Goal: Book appointment/travel/reservation

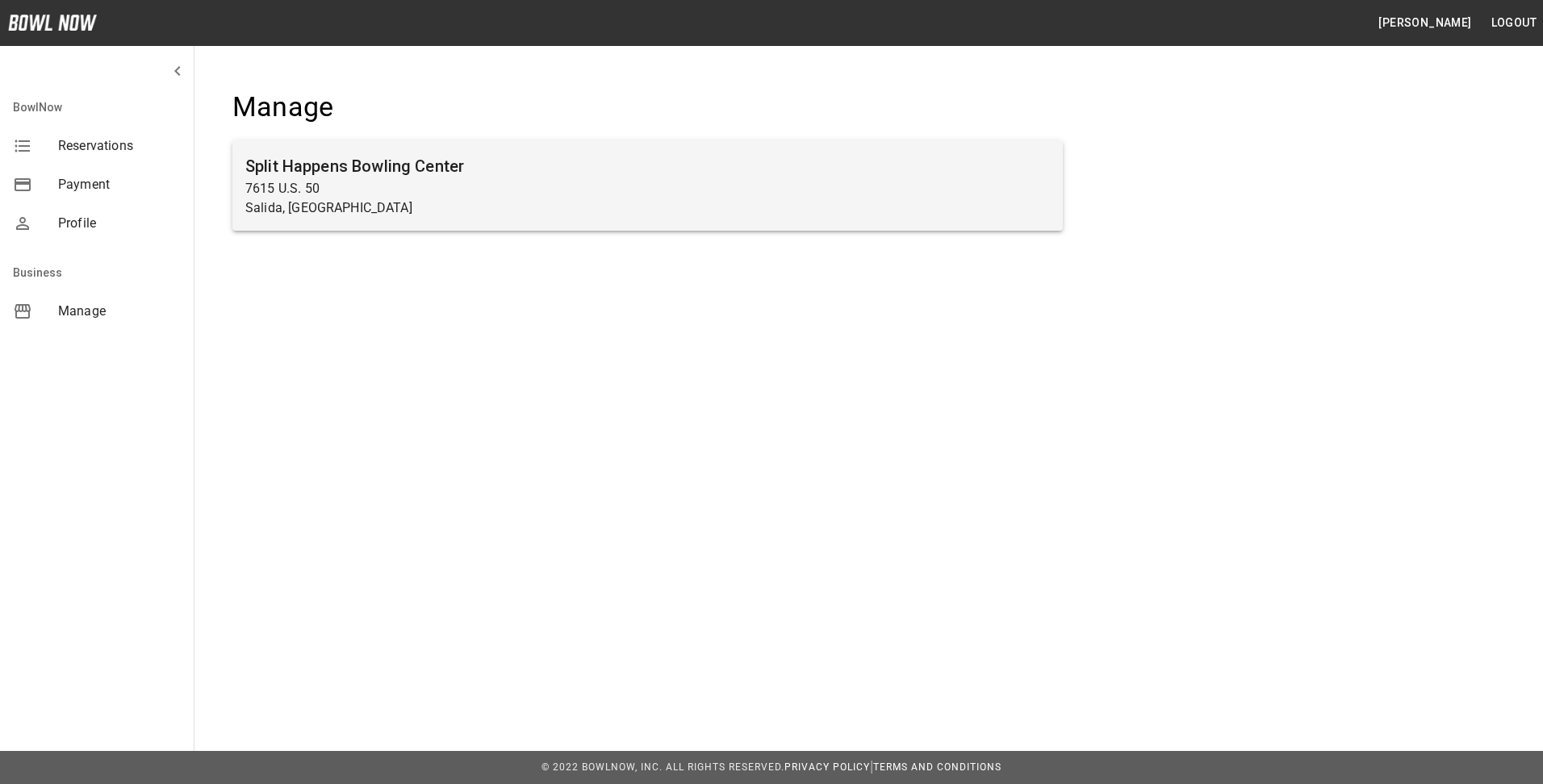
click at [372, 181] on p "7615 U.S. 50" at bounding box center [648, 188] width 805 height 20
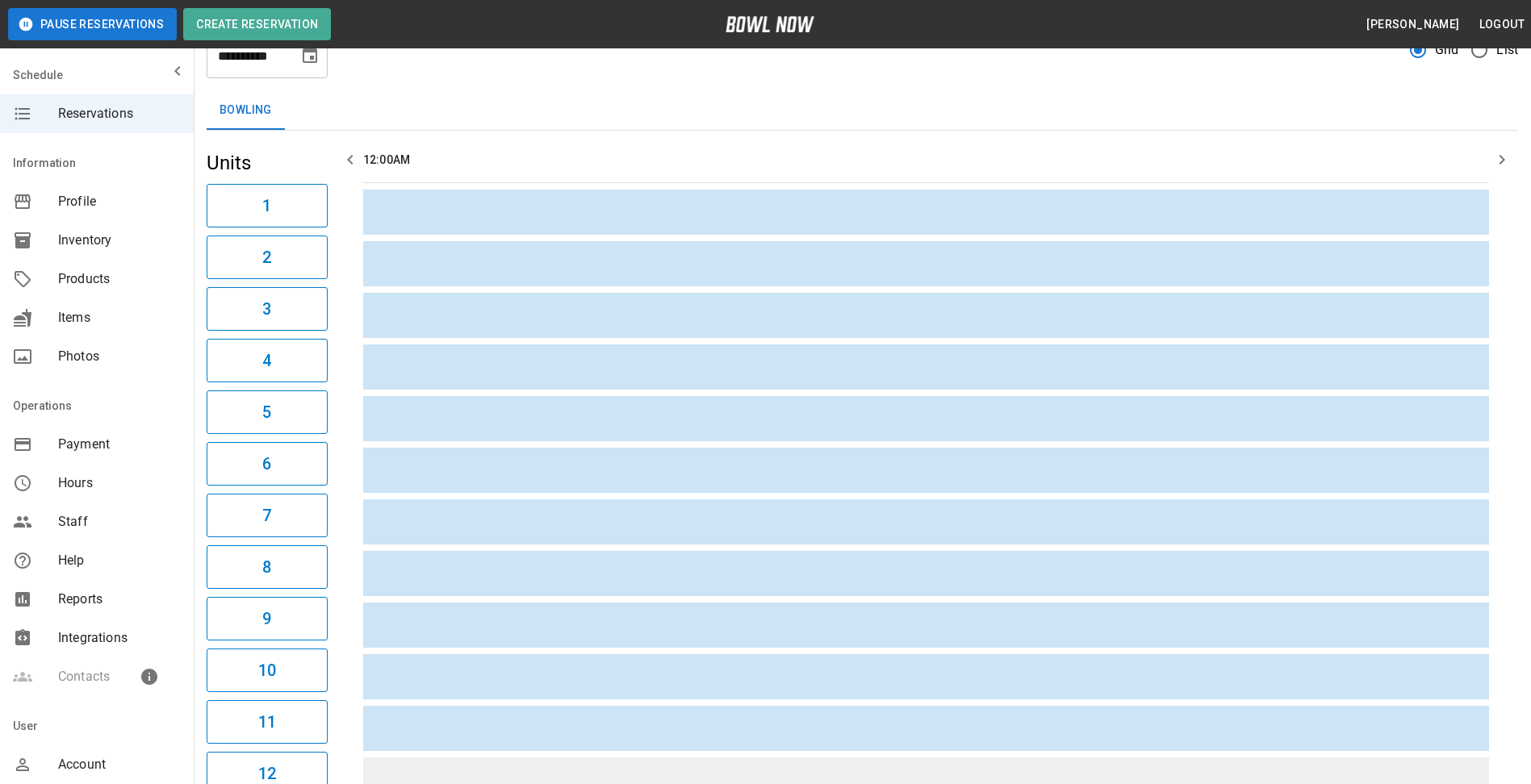
scroll to position [26, 0]
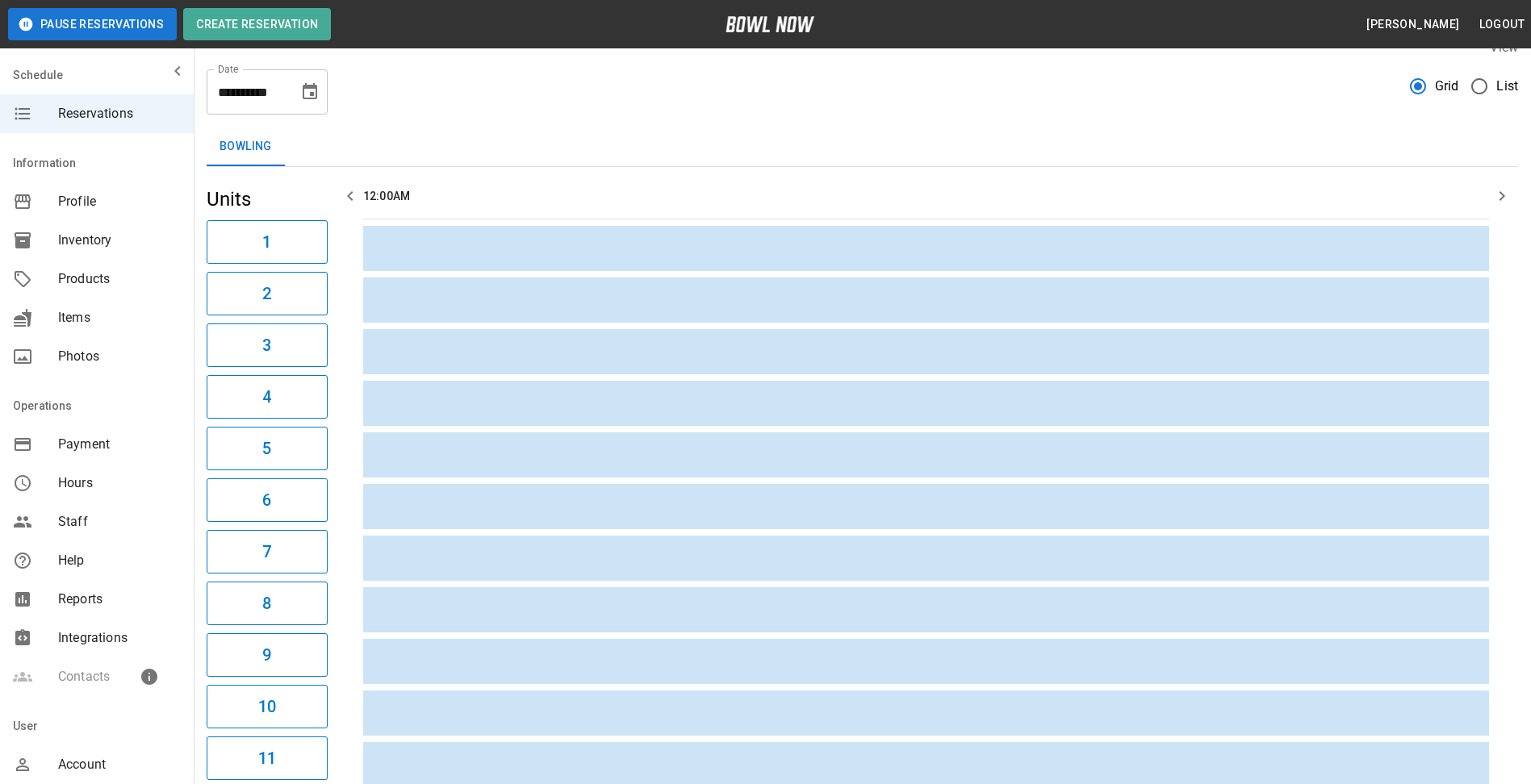
click at [318, 92] on icon "Choose date, selected date is Sep 18, 2025" at bounding box center [310, 92] width 20 height 20
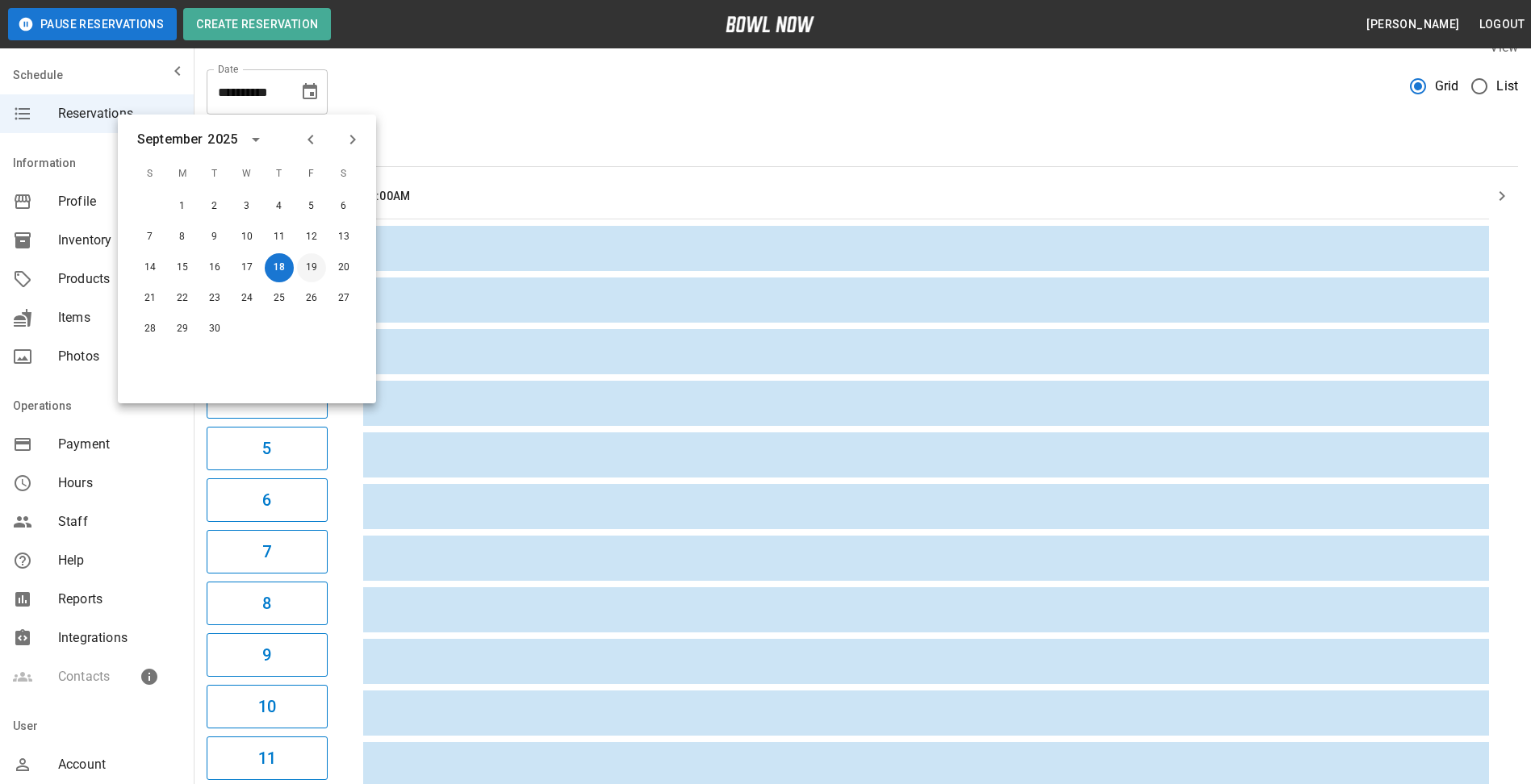
click at [305, 266] on button "19" at bounding box center [311, 268] width 29 height 29
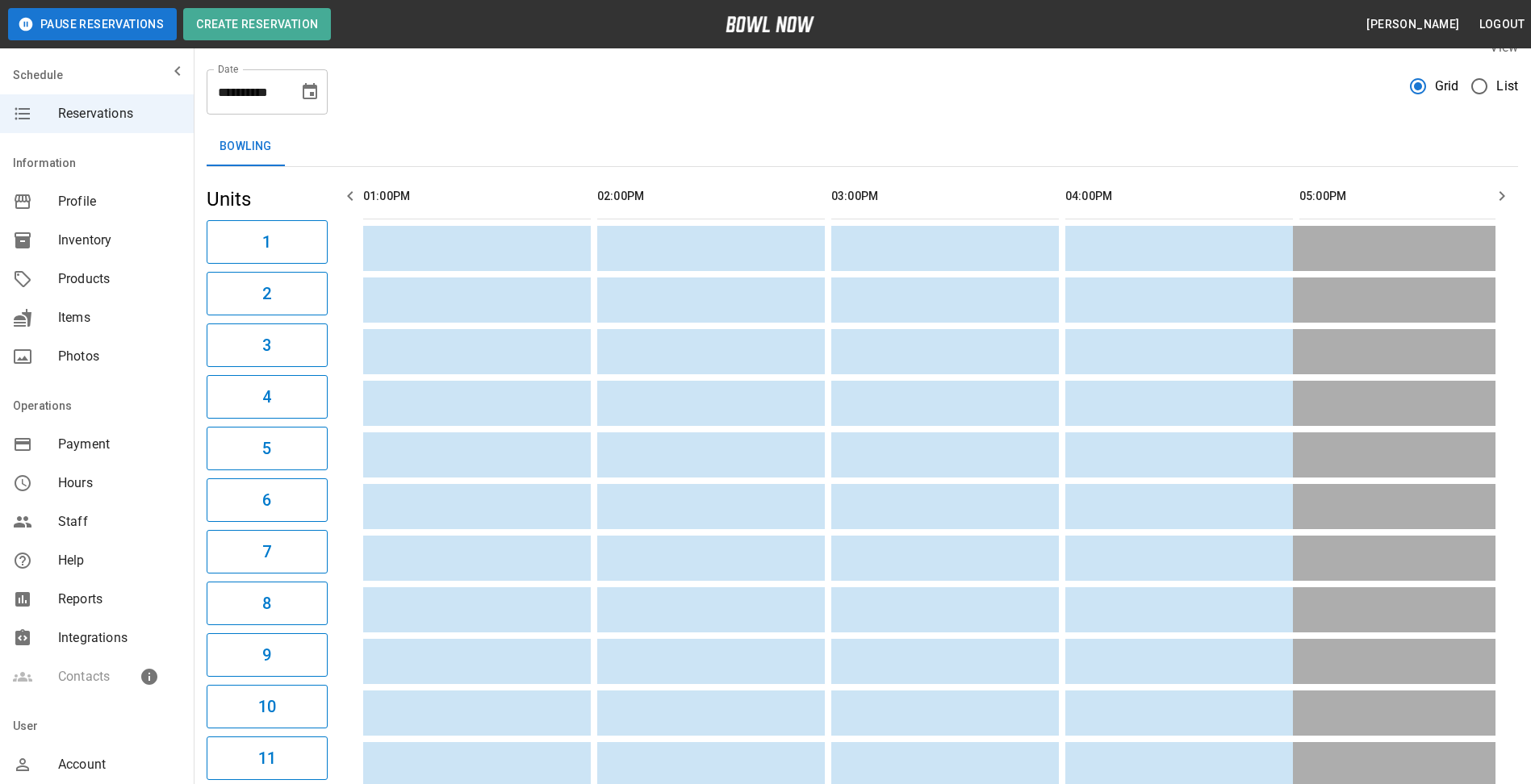
click at [313, 94] on icon "Choose date, selected date is Sep 19, 2025" at bounding box center [310, 91] width 15 height 16
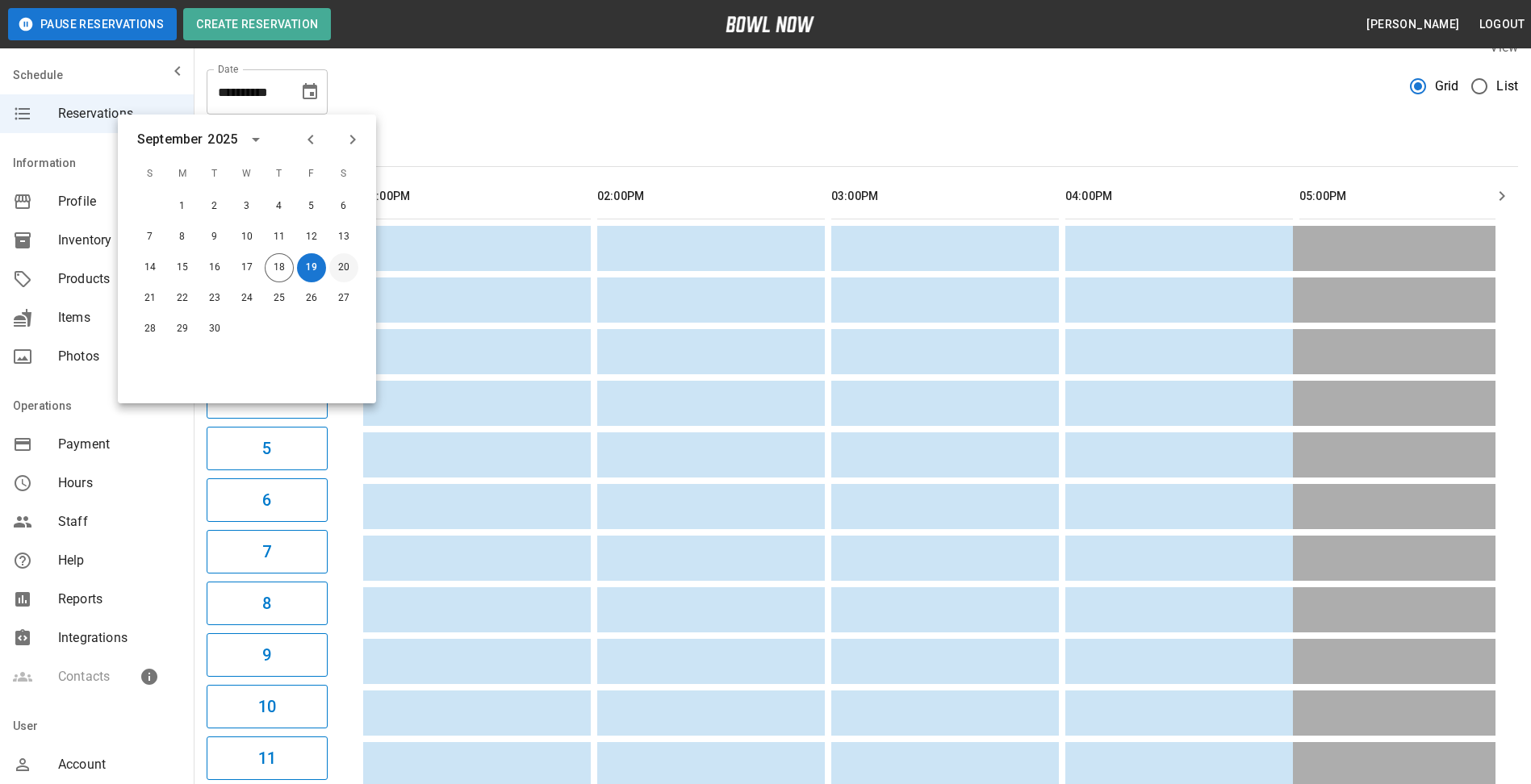
click at [345, 266] on button "20" at bounding box center [343, 268] width 29 height 29
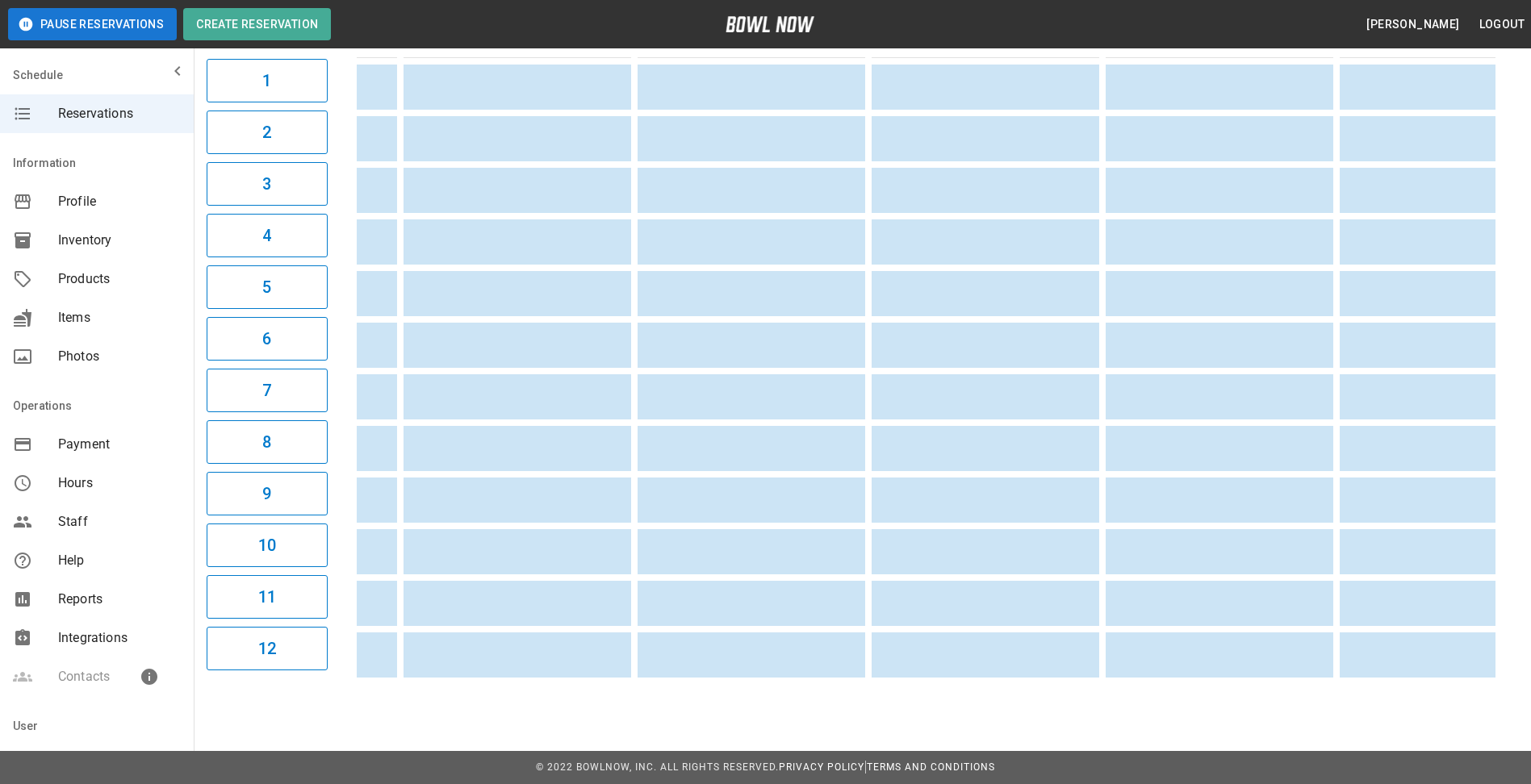
scroll to position [0, 0]
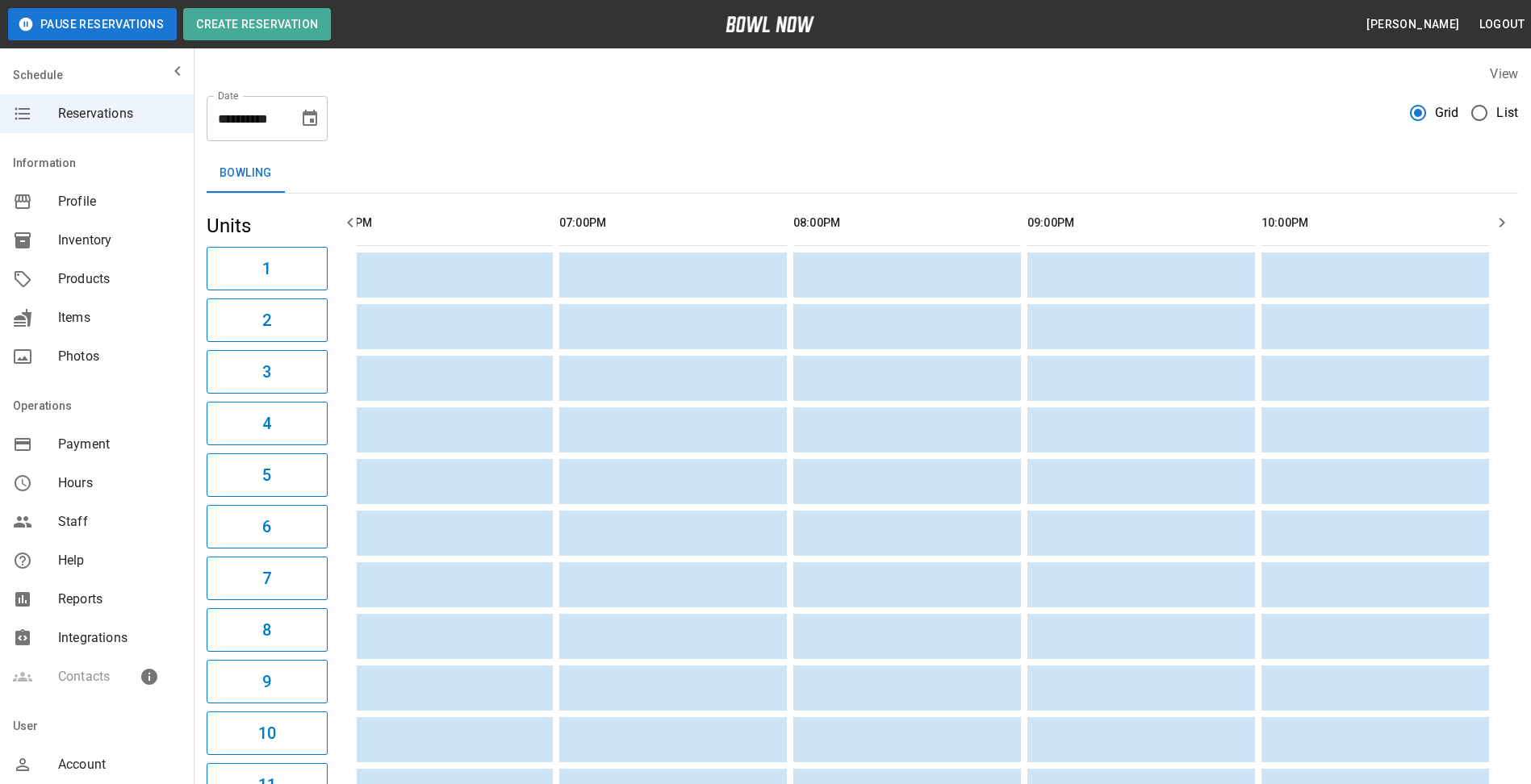
click at [304, 125] on icon "Choose date, selected date is Sep 20, 2025" at bounding box center [310, 117] width 15 height 16
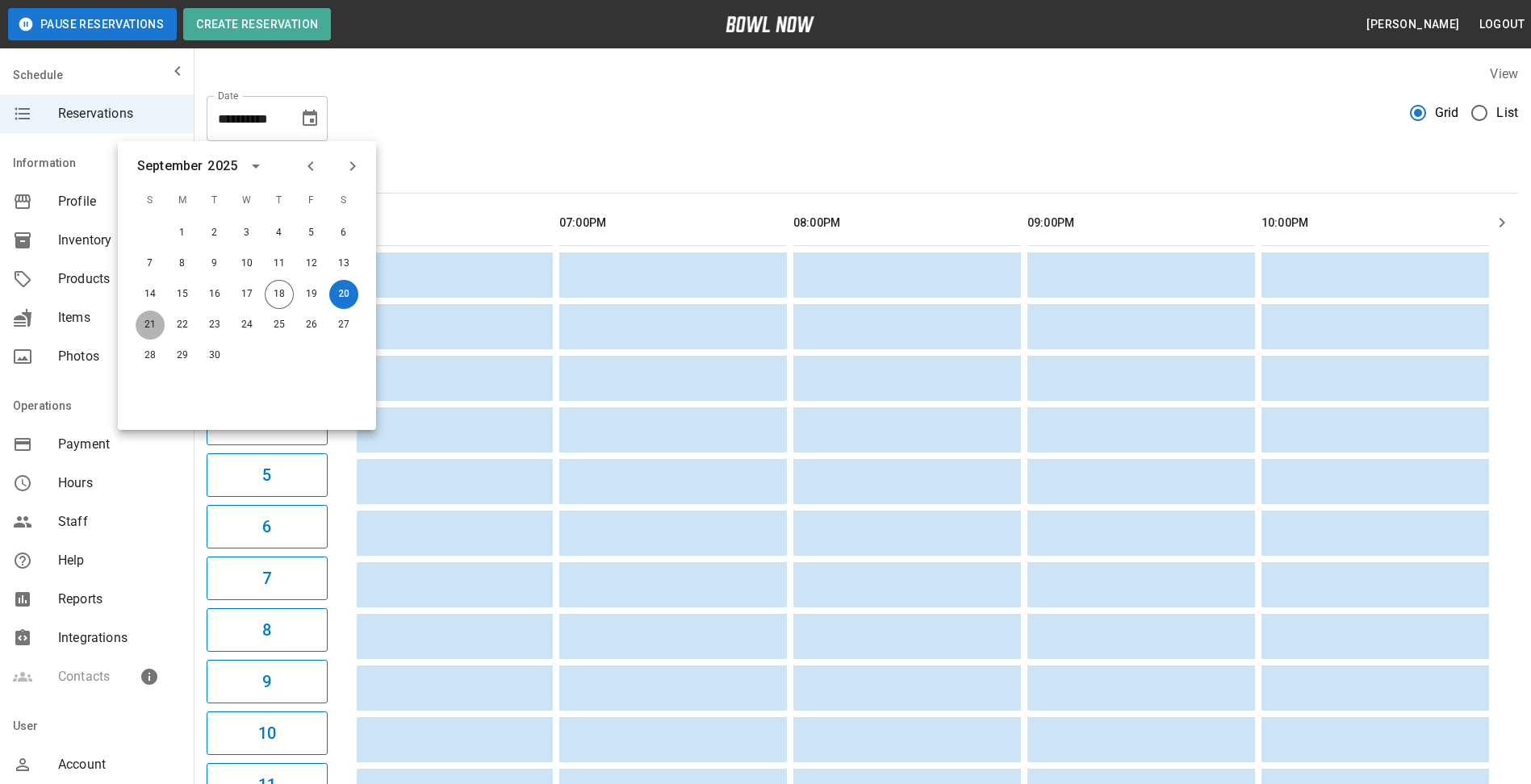
click at [147, 323] on button "21" at bounding box center [150, 325] width 29 height 29
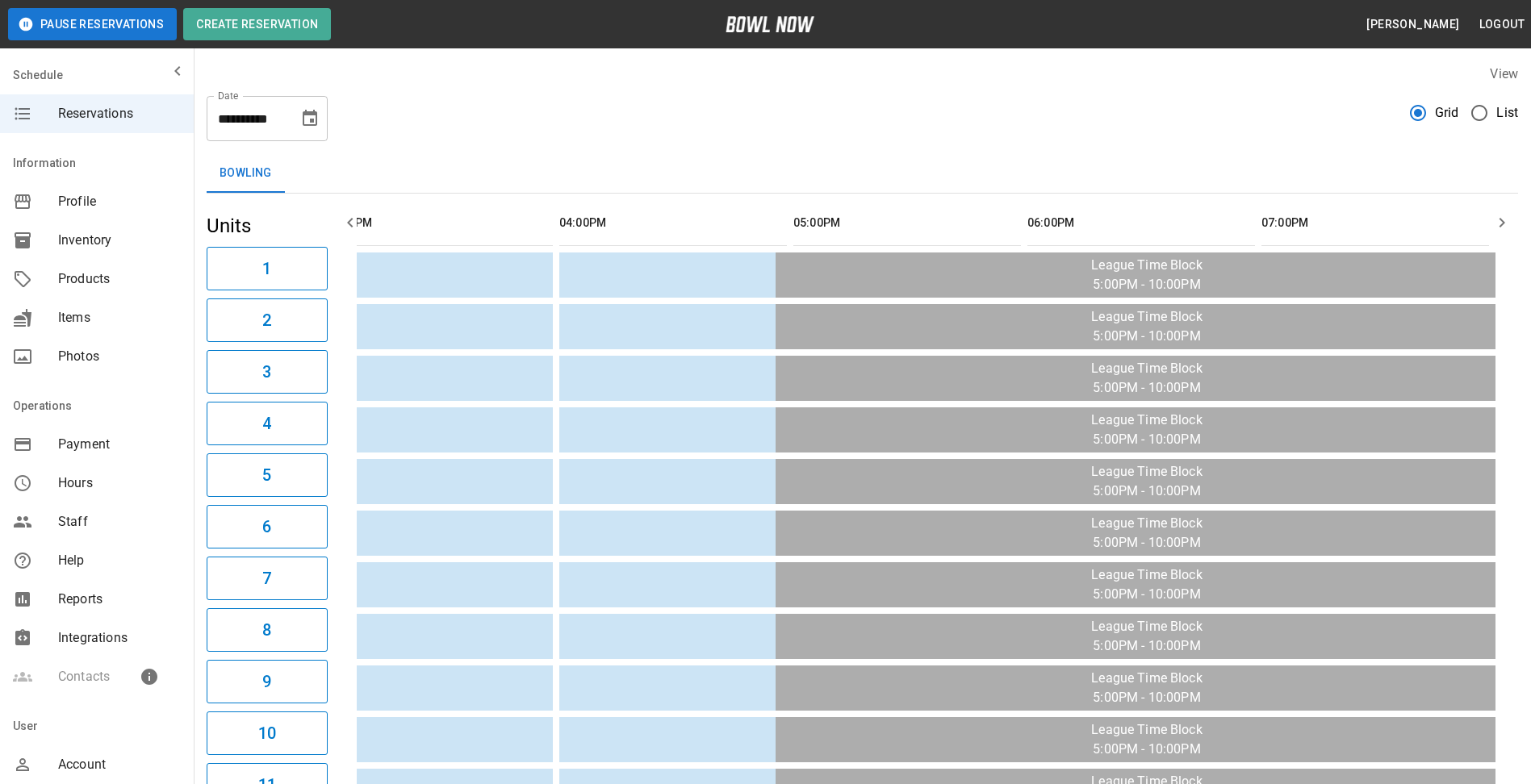
click at [308, 120] on icon "Choose date, selected date is Sep 21, 2025" at bounding box center [310, 118] width 20 height 20
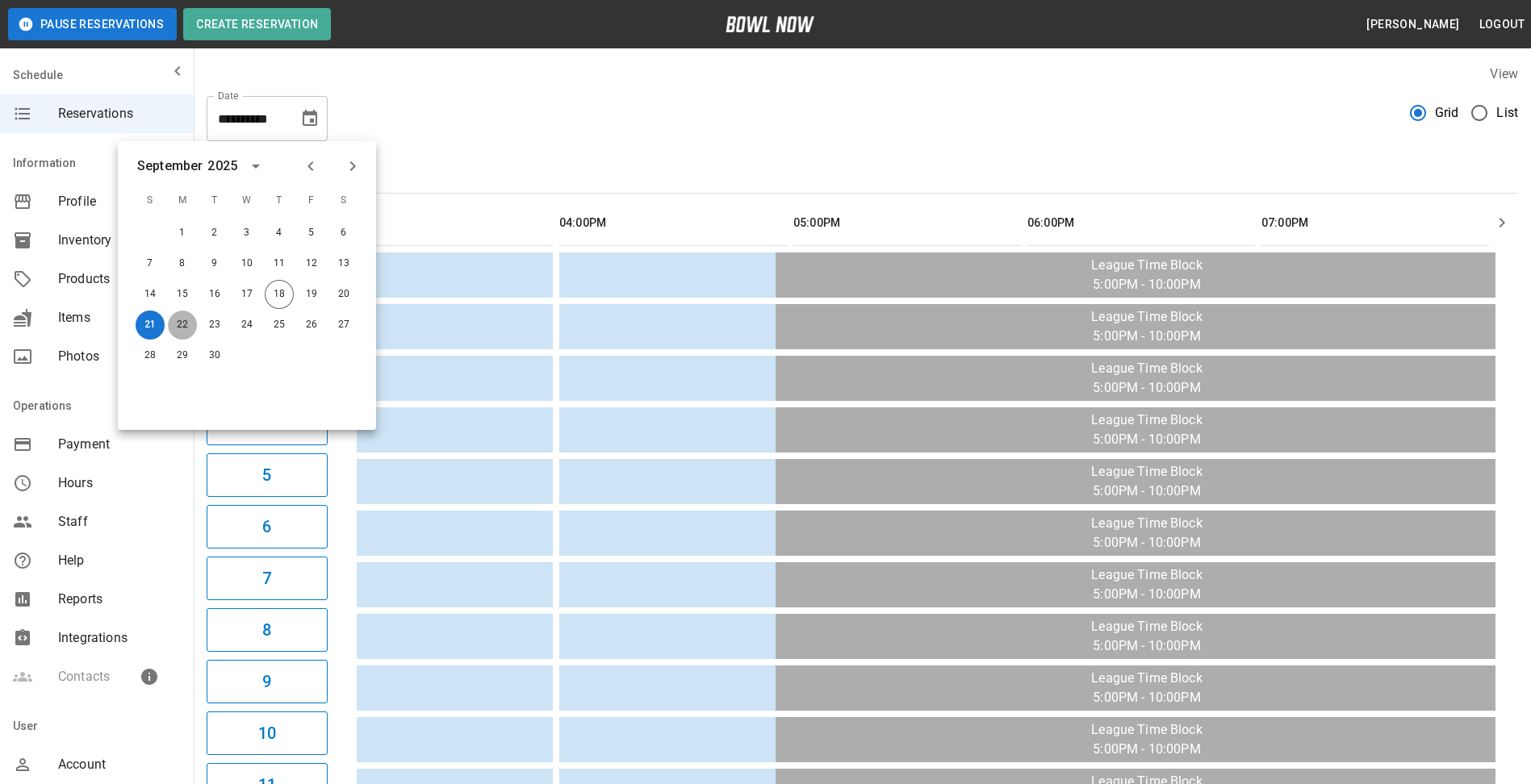
click at [182, 321] on button "22" at bounding box center [182, 325] width 29 height 29
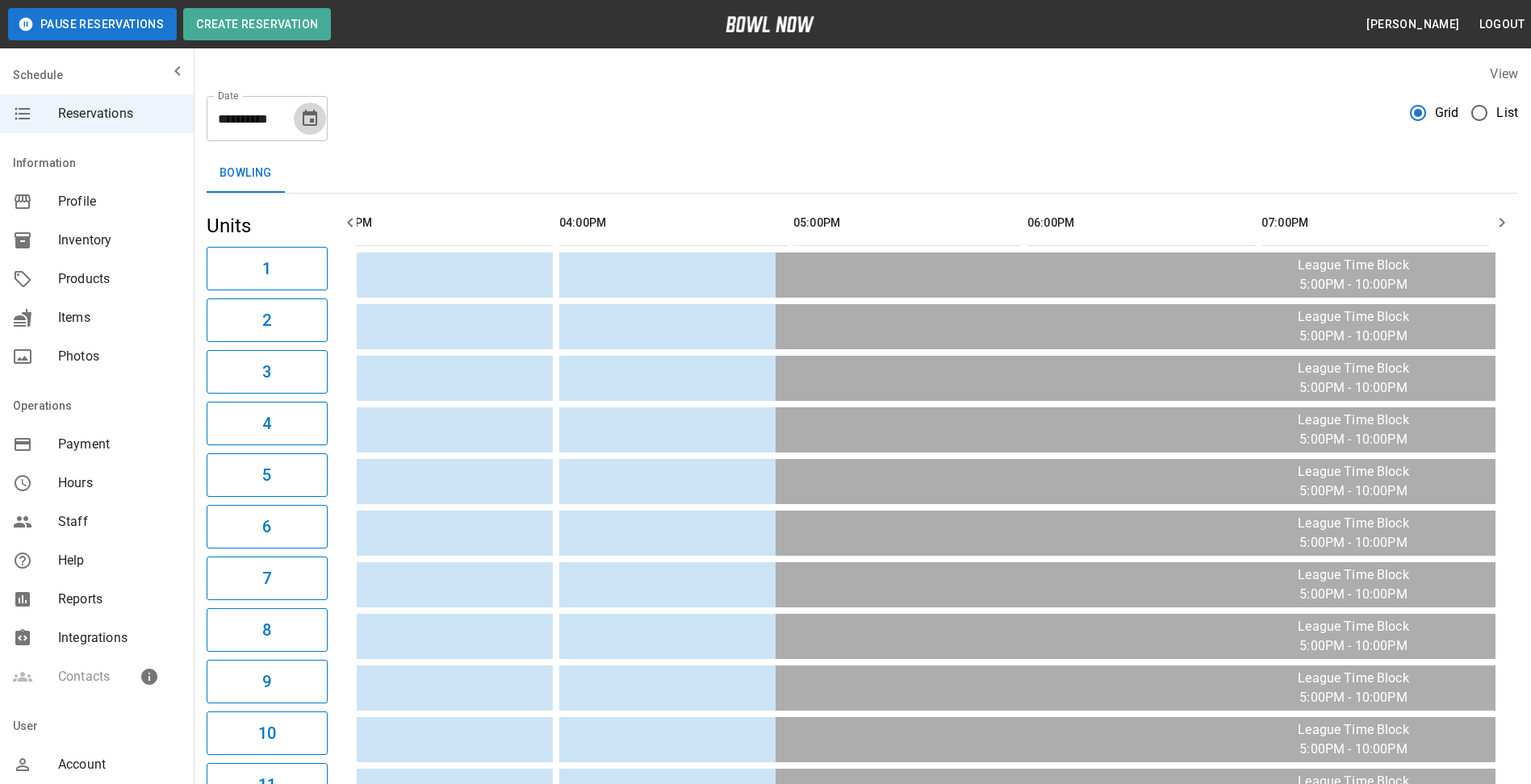
click at [308, 120] on icon "Choose date, selected date is Sep 22, 2025" at bounding box center [310, 118] width 20 height 20
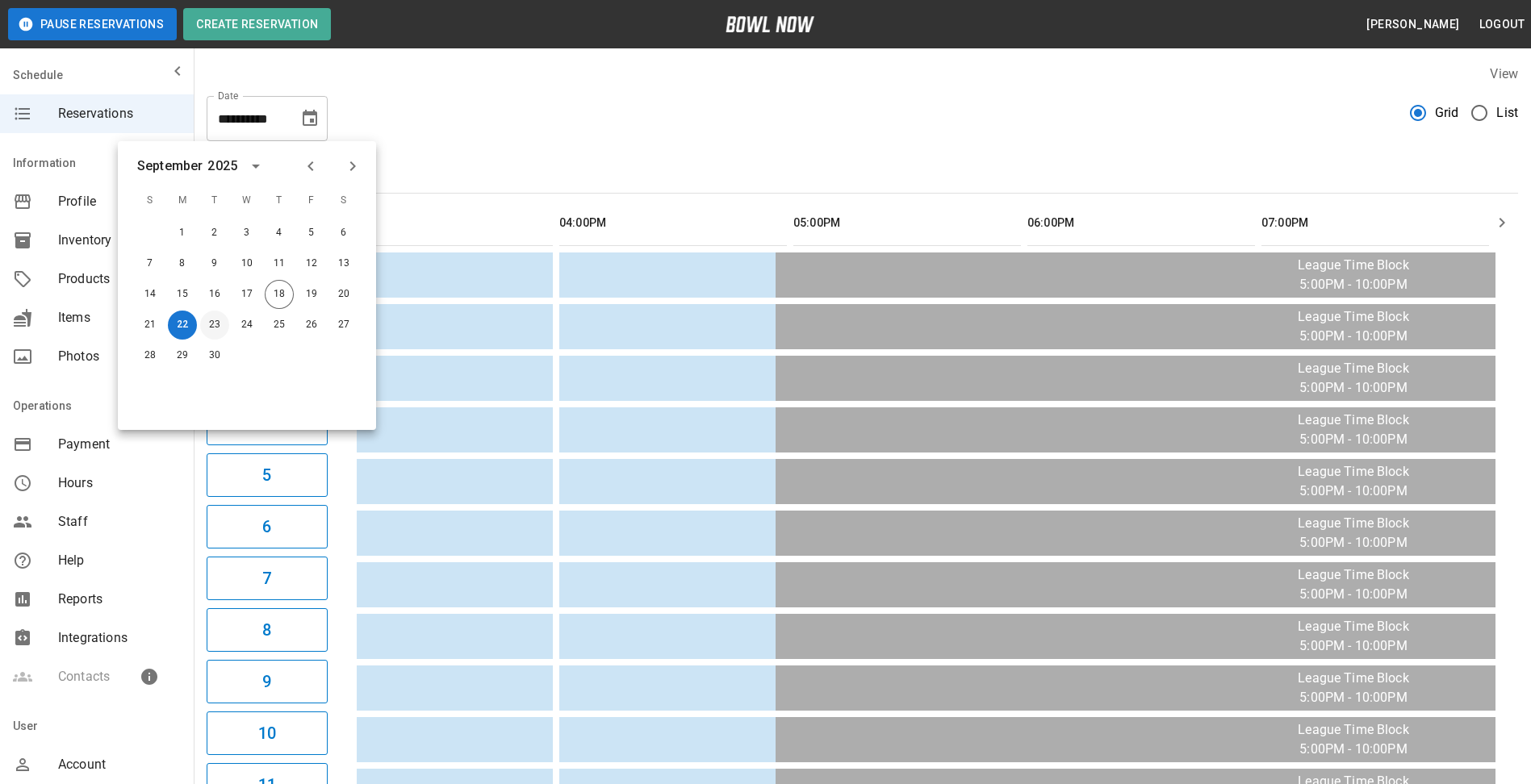
click at [211, 324] on button "23" at bounding box center [214, 325] width 29 height 29
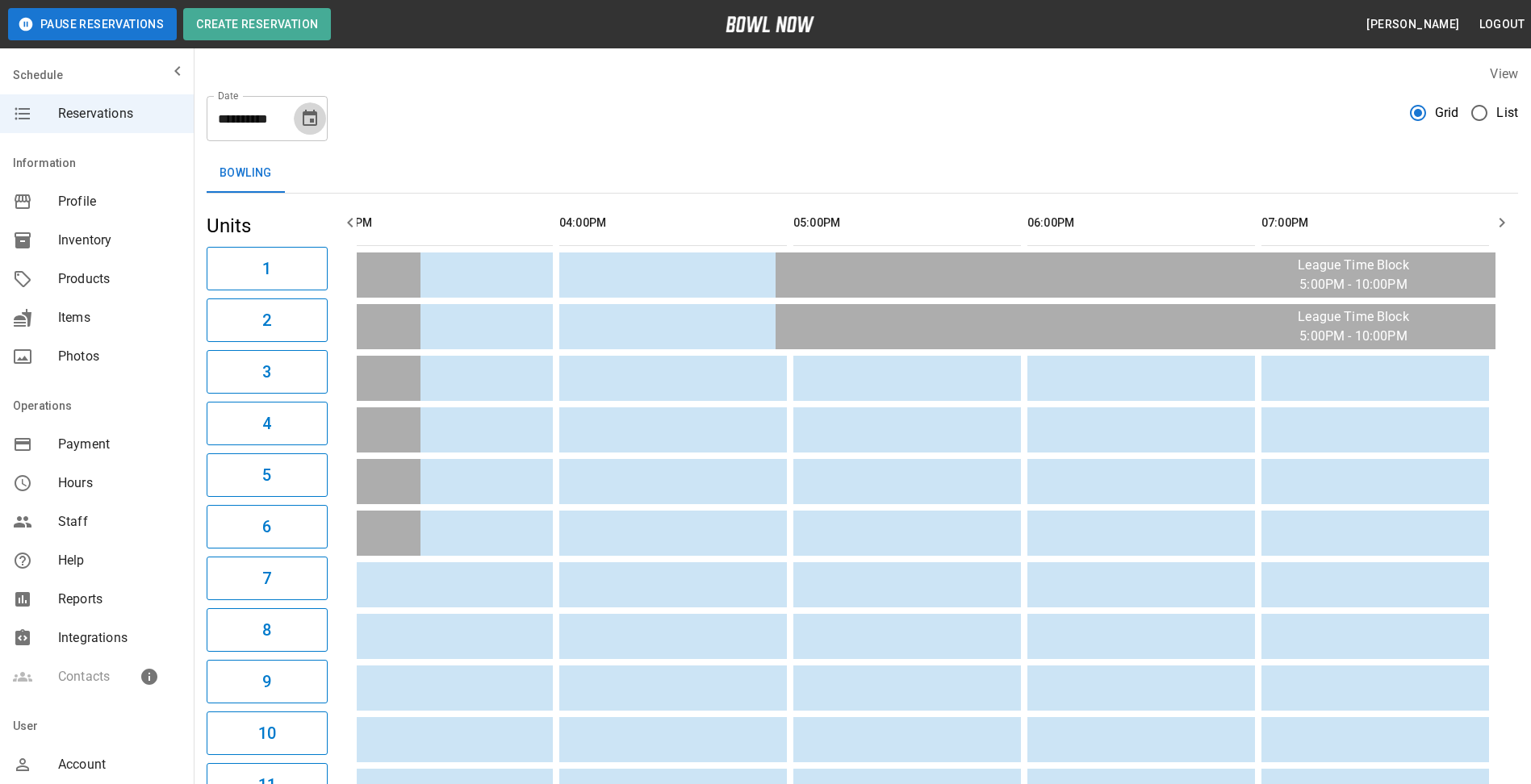
click at [310, 120] on icon "Choose date, selected date is Sep 23, 2025" at bounding box center [310, 117] width 15 height 16
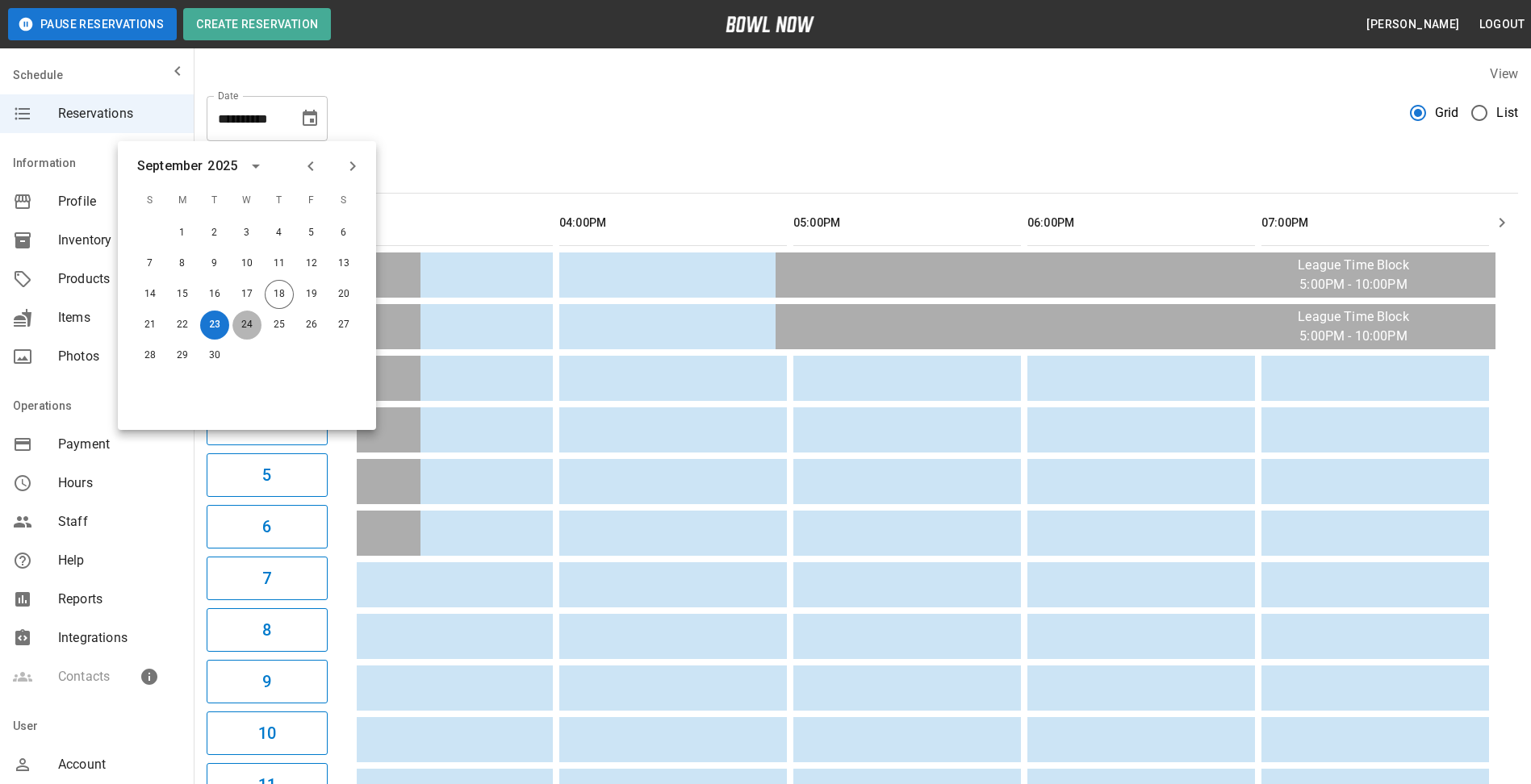
click at [241, 325] on button "24" at bounding box center [246, 325] width 29 height 29
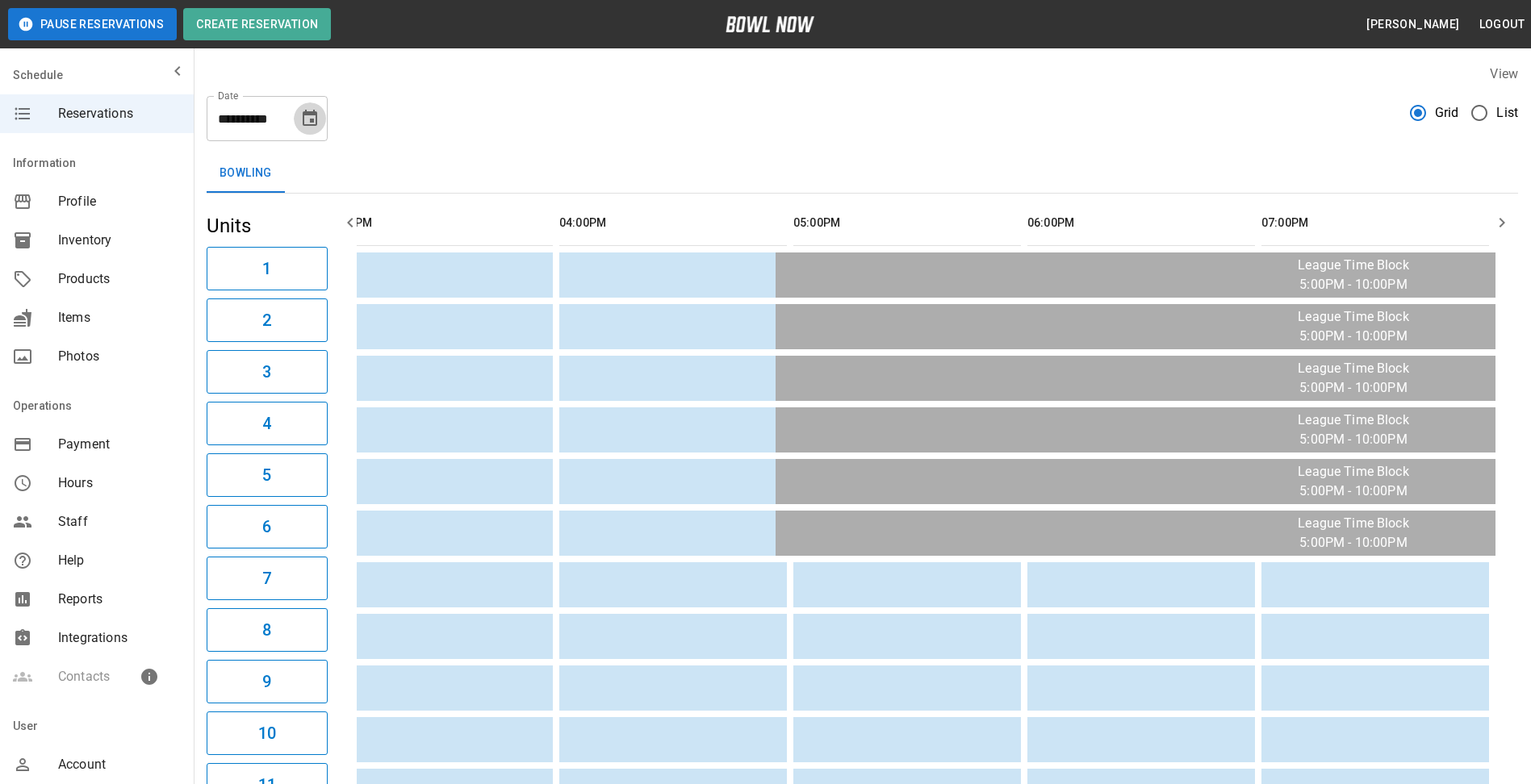
click at [310, 117] on icon "Choose date, selected date is Sep 24, 2025" at bounding box center [310, 118] width 20 height 20
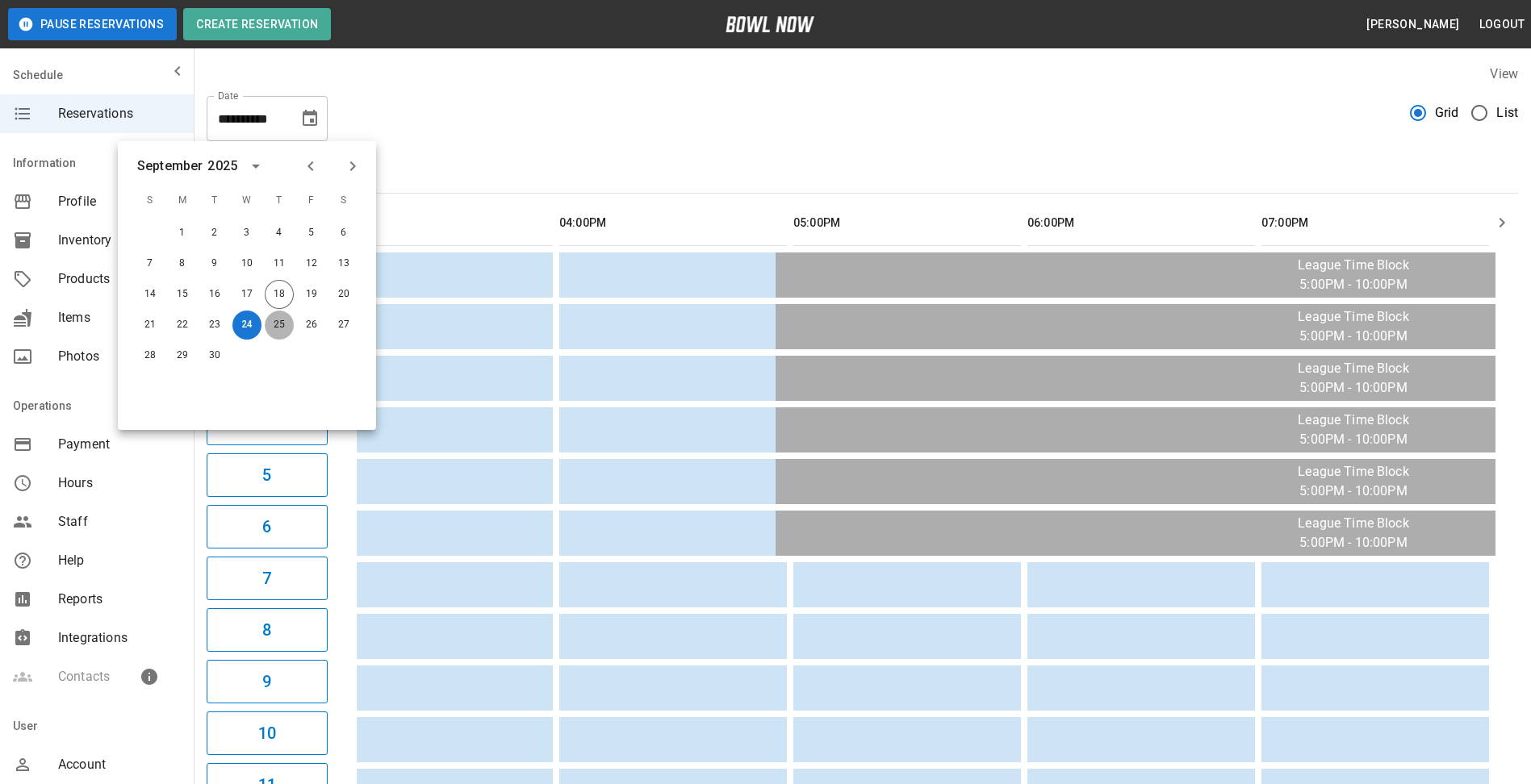
click at [276, 324] on button "25" at bounding box center [279, 325] width 29 height 29
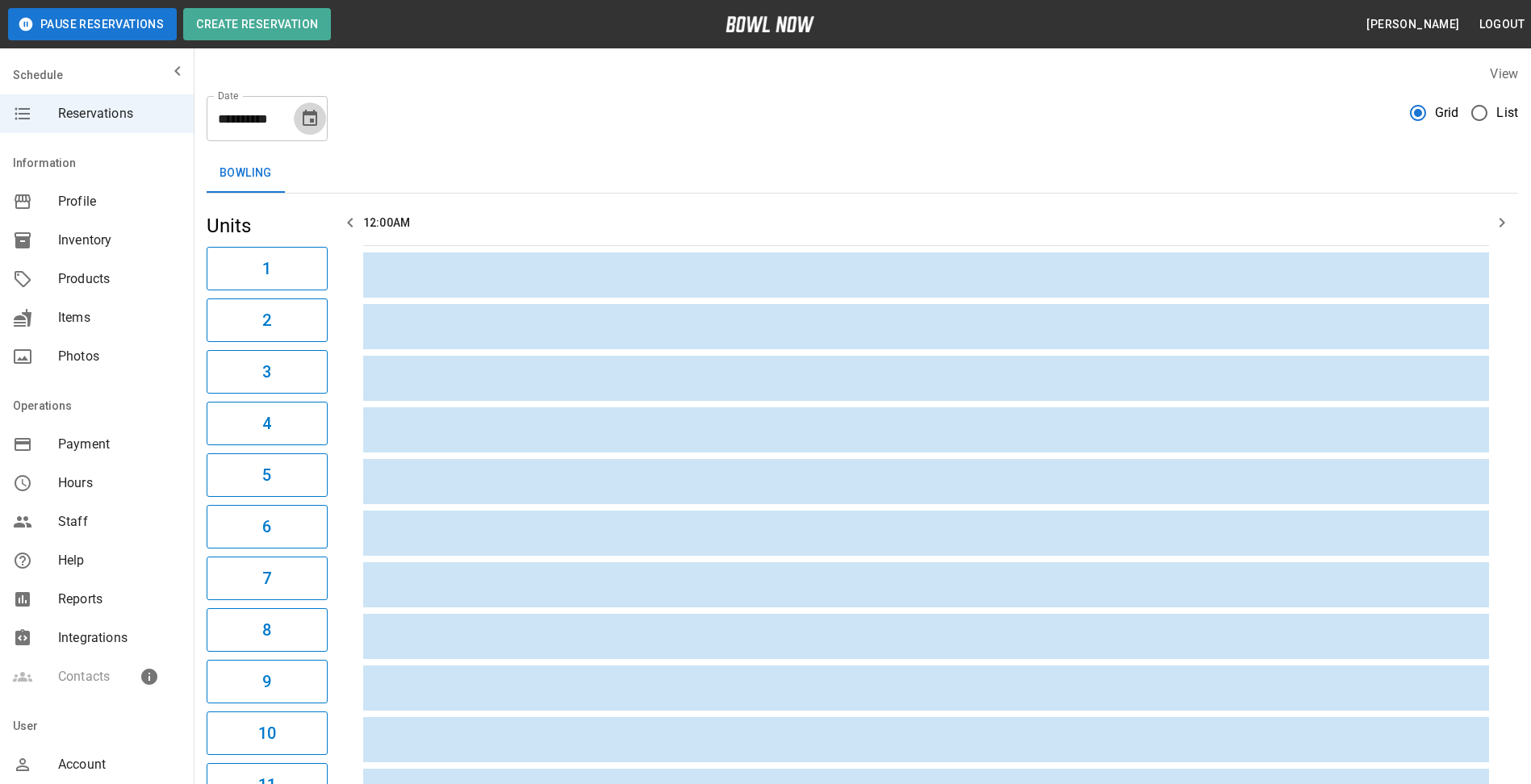
click at [311, 127] on icon "Choose date, selected date is Sep 25, 2025" at bounding box center [310, 118] width 20 height 20
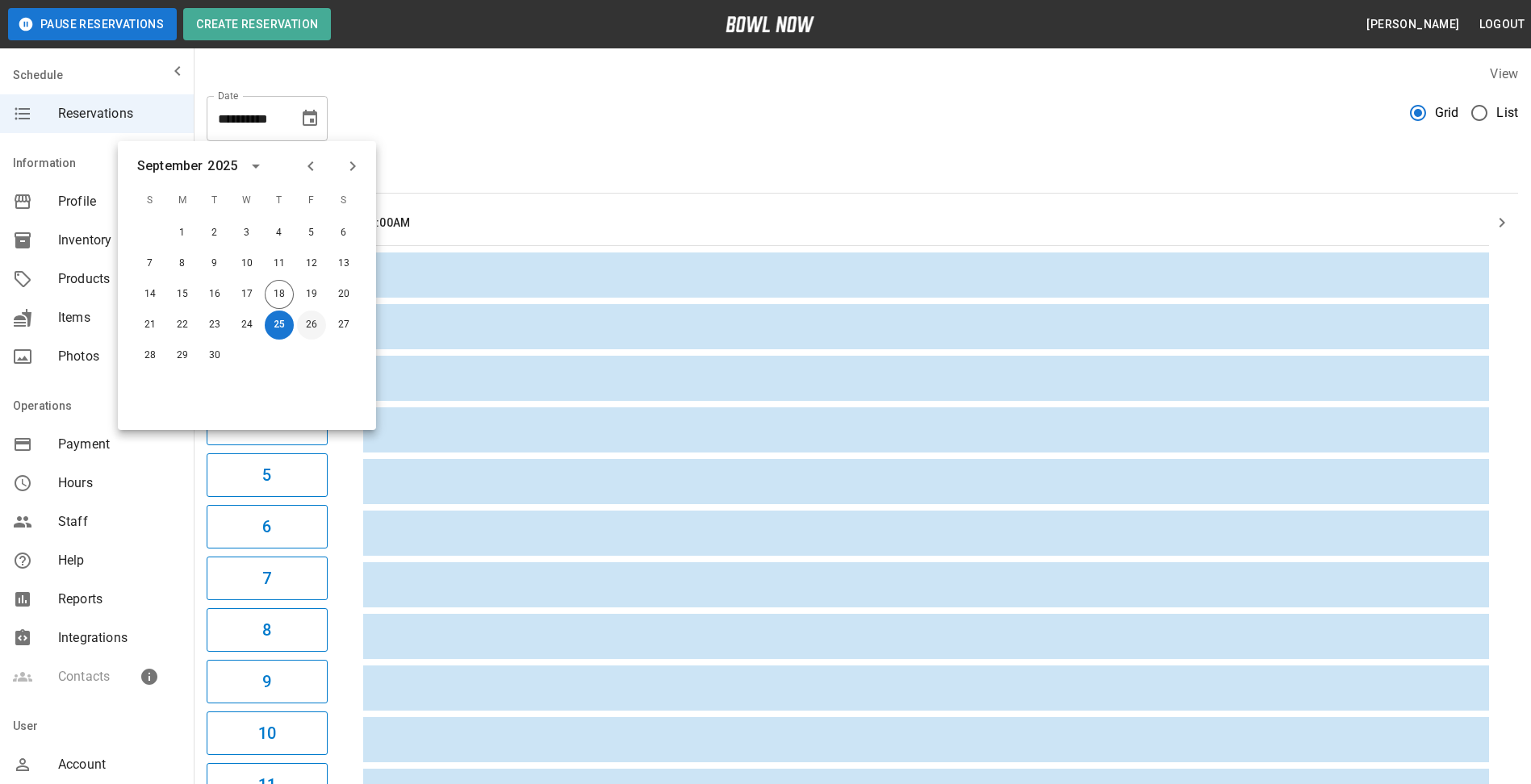
click at [309, 327] on button "26" at bounding box center [311, 325] width 29 height 29
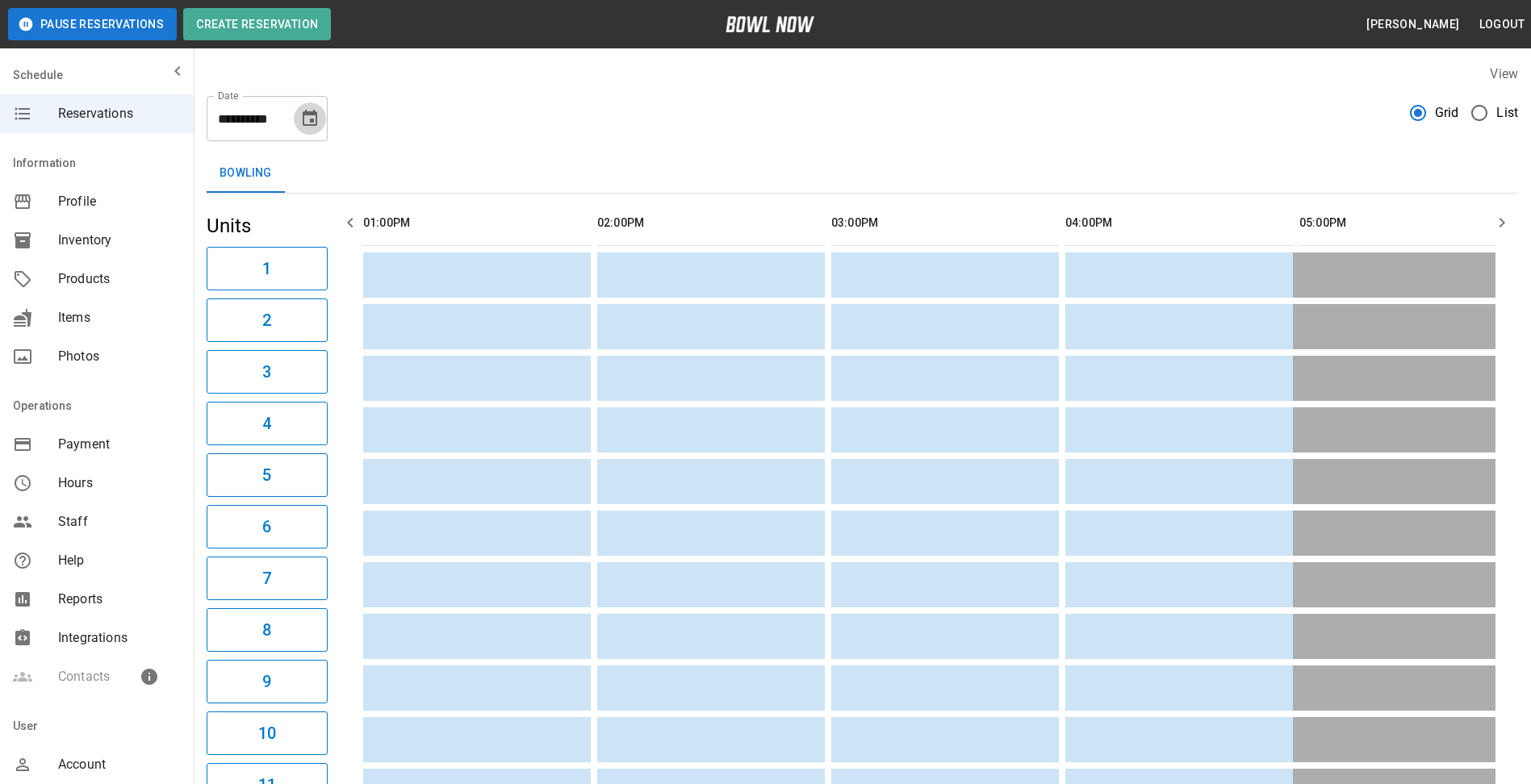
click at [310, 116] on icon "Choose date, selected date is Sep 26, 2025" at bounding box center [310, 118] width 20 height 20
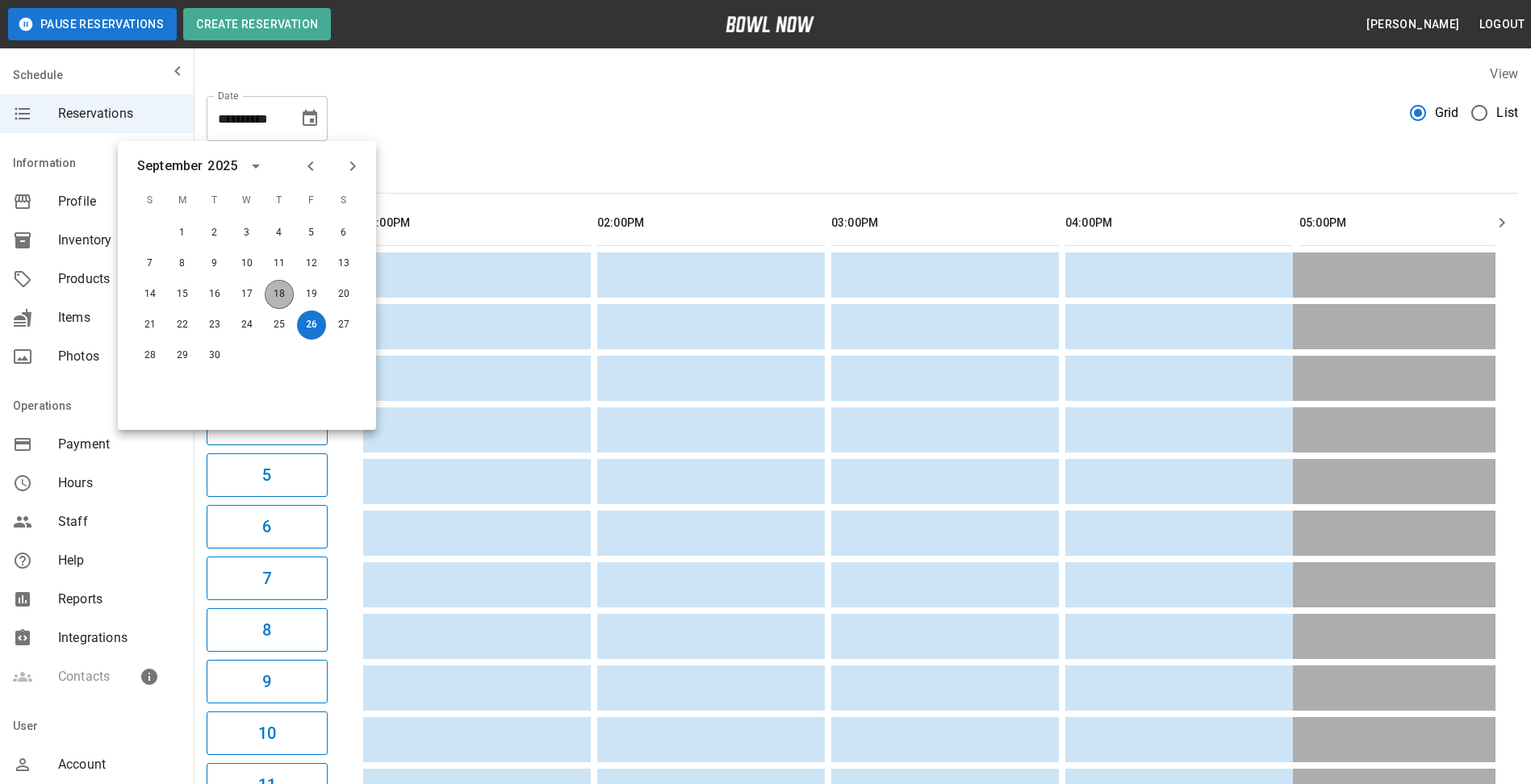
click at [272, 296] on button "18" at bounding box center [279, 294] width 29 height 29
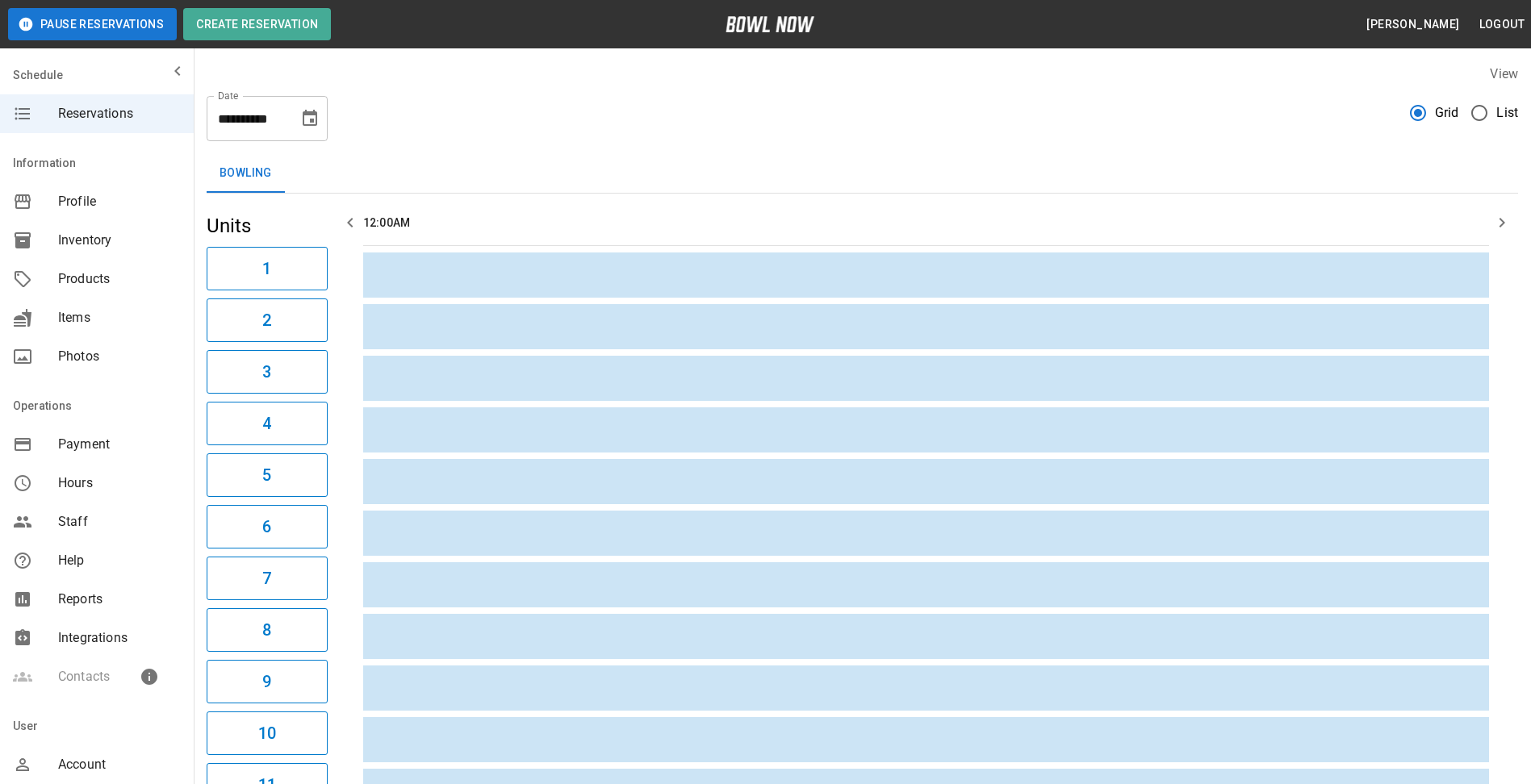
click at [306, 121] on icon "Choose date, selected date is Sep 18, 2025" at bounding box center [310, 118] width 20 height 20
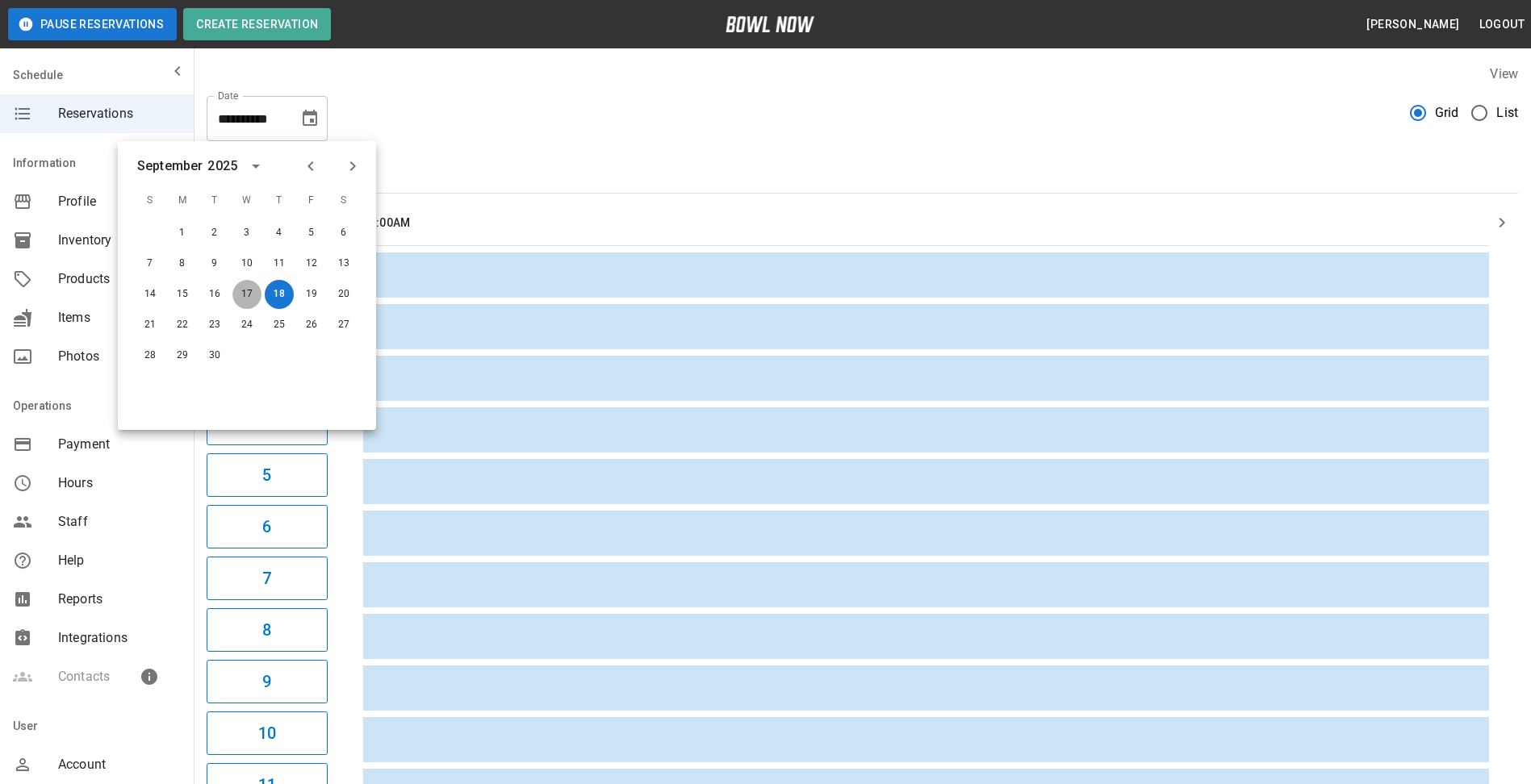
click at [242, 294] on button "17" at bounding box center [246, 294] width 29 height 29
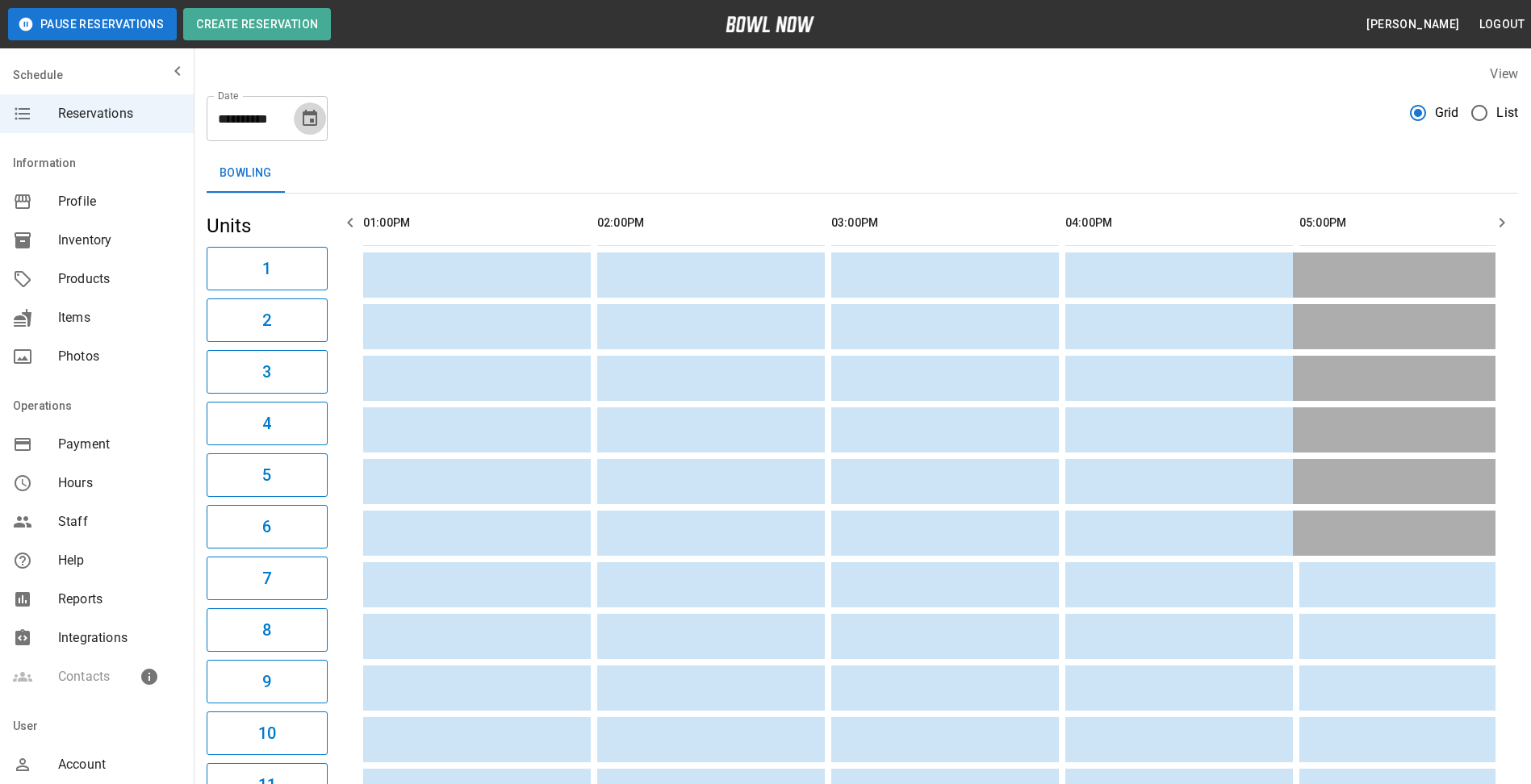
click at [308, 119] on icon "Choose date, selected date is Sep 17, 2025" at bounding box center [310, 118] width 20 height 20
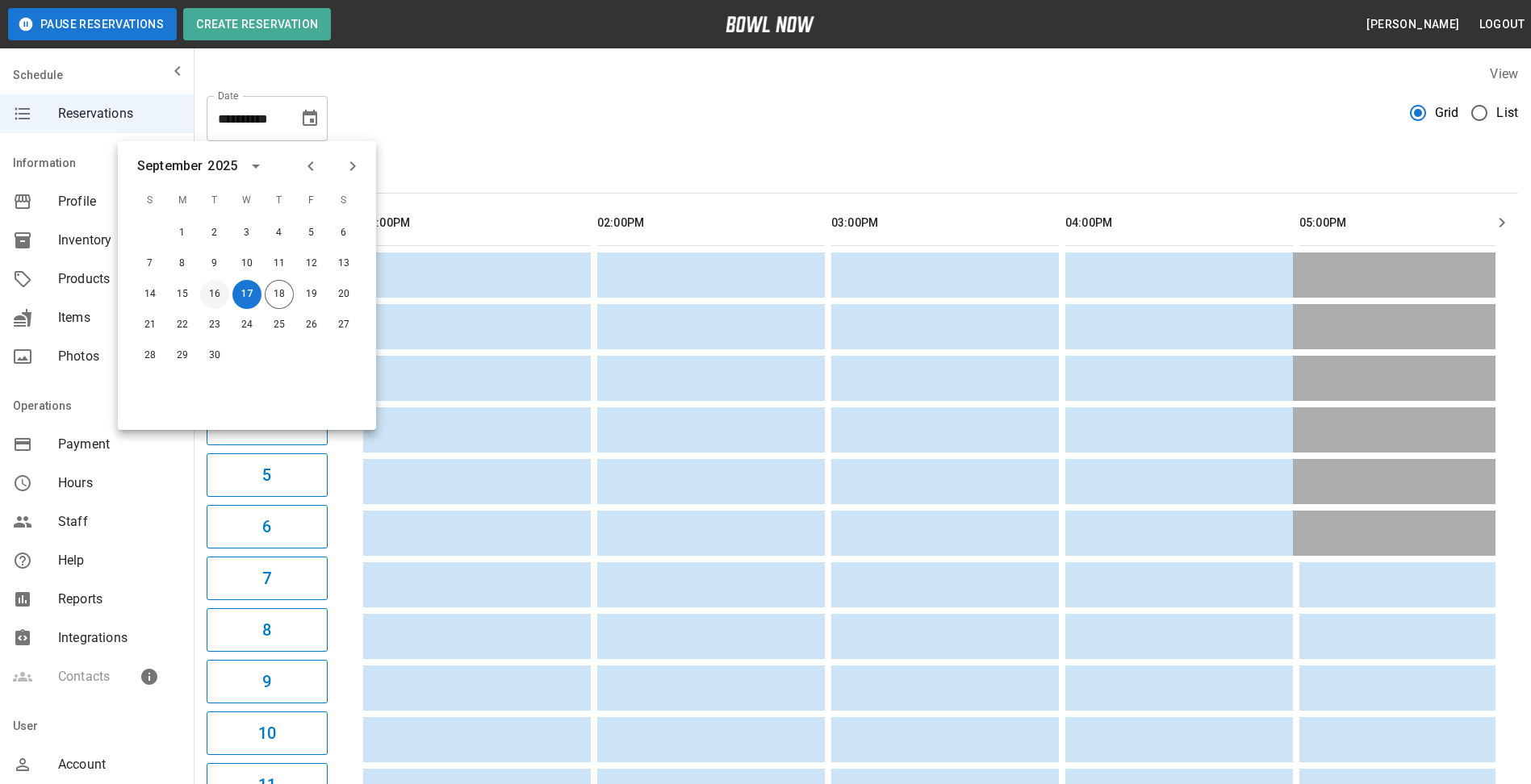
click at [208, 296] on button "16" at bounding box center [214, 294] width 29 height 29
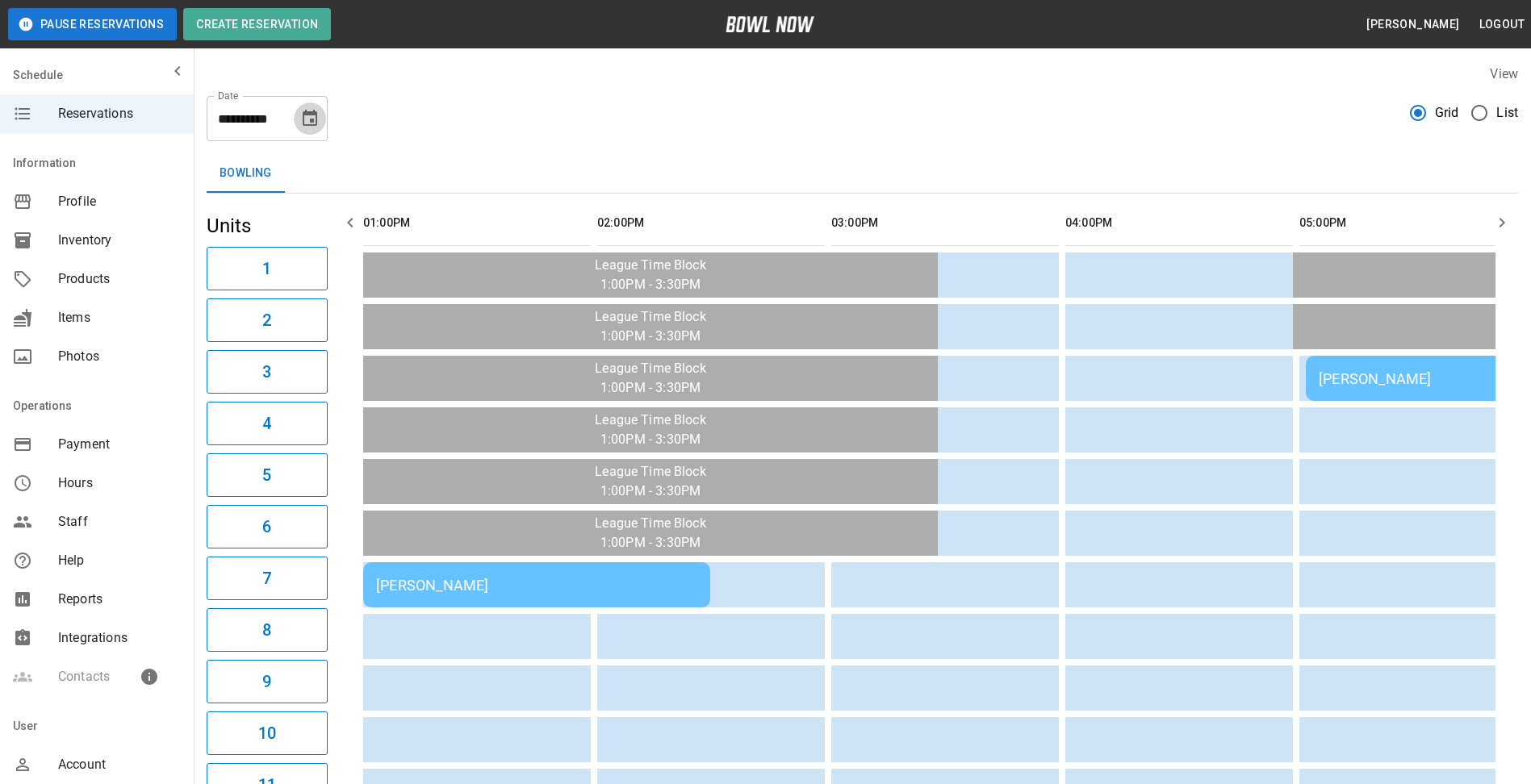
click at [313, 118] on icon "Choose date, selected date is Sep 16, 2025" at bounding box center [310, 118] width 20 height 20
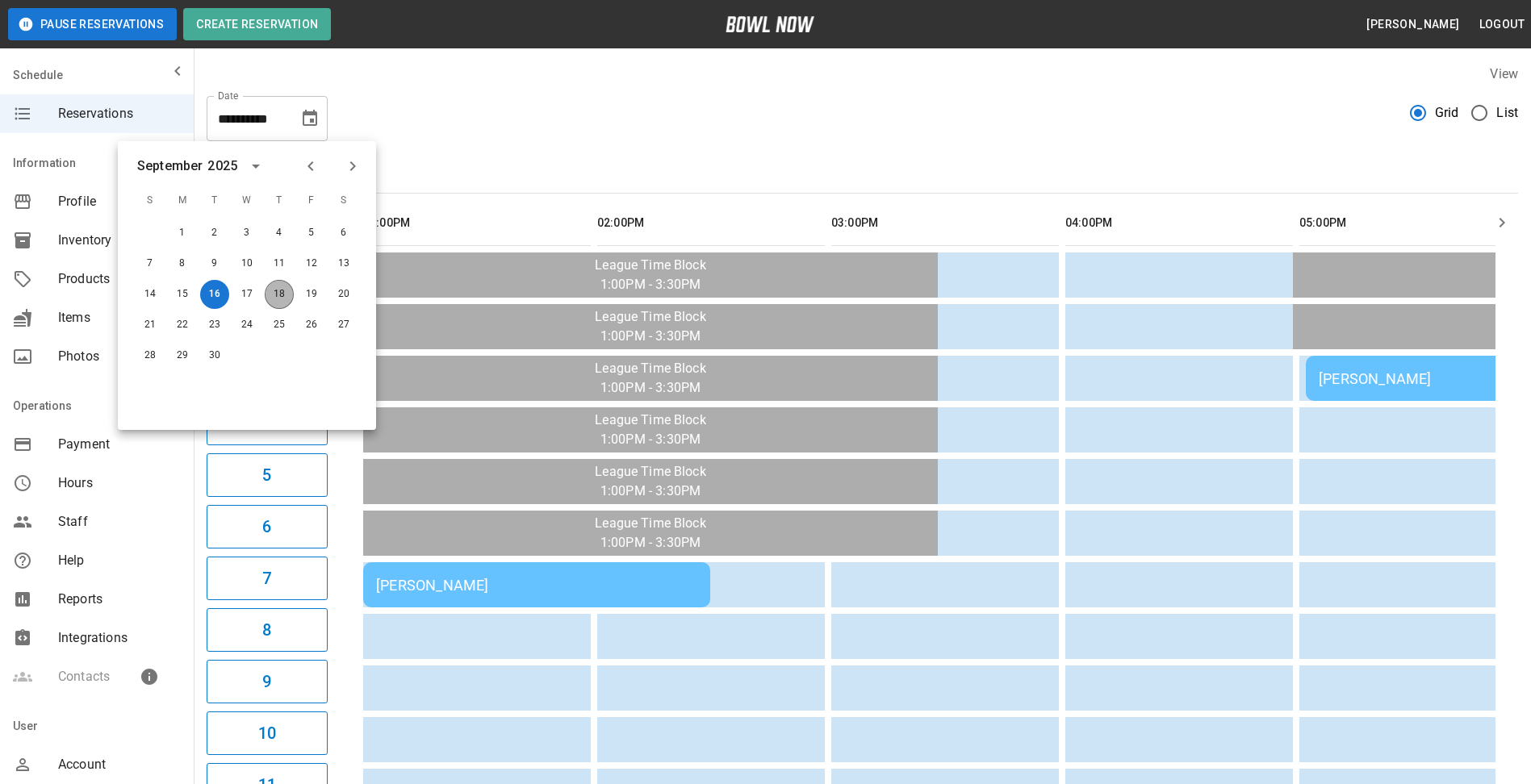
click at [277, 294] on button "18" at bounding box center [279, 294] width 29 height 29
type input "**********"
